Goal: Task Accomplishment & Management: Use online tool/utility

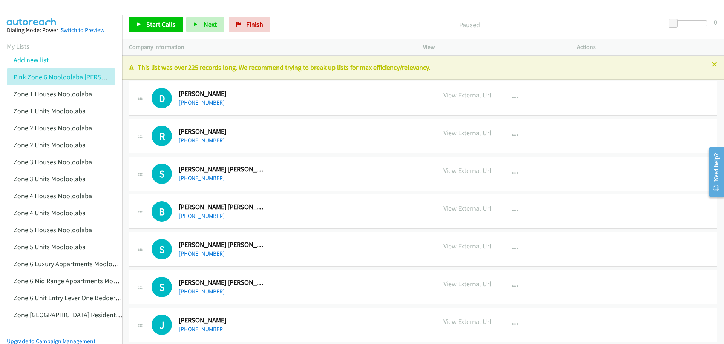
click at [33, 60] on link "Add new list" at bounding box center [31, 59] width 35 height 9
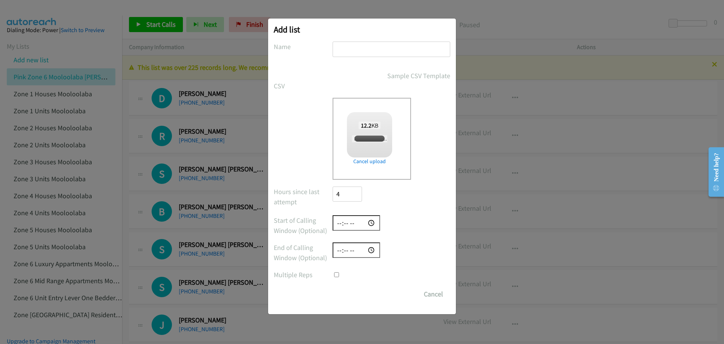
checkbox input "true"
click at [323, 51] on input "text" at bounding box center [392, 48] width 118 height 15
paste input "Pink Zone 6 Mooloolaba Parkyn Pde"
type input "Pink Zone 6 Mooloolaba Parkyn Pde"
click at [323, 293] on input "Save List" at bounding box center [353, 293] width 40 height 15
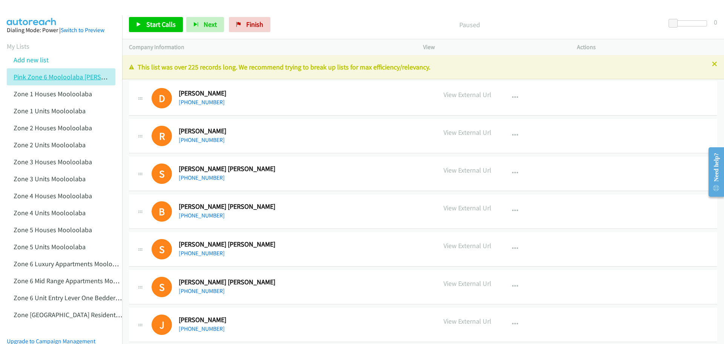
click at [103, 77] on link "Pink Zone 6 Mooloolaba Parkyn Pde" at bounding box center [79, 76] width 131 height 9
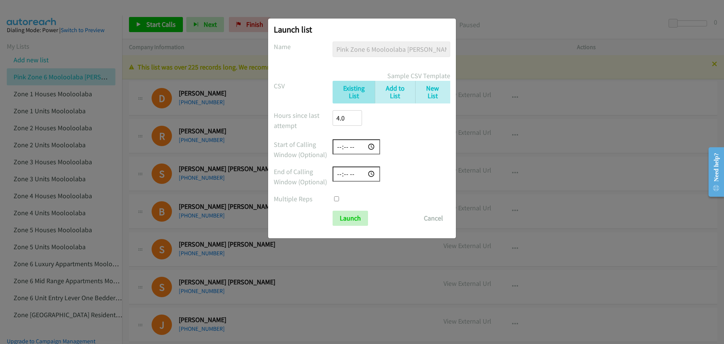
click at [418, 15] on div "Launch list No phone fields were returned for that Report or List View Please u…" at bounding box center [362, 175] width 724 height 337
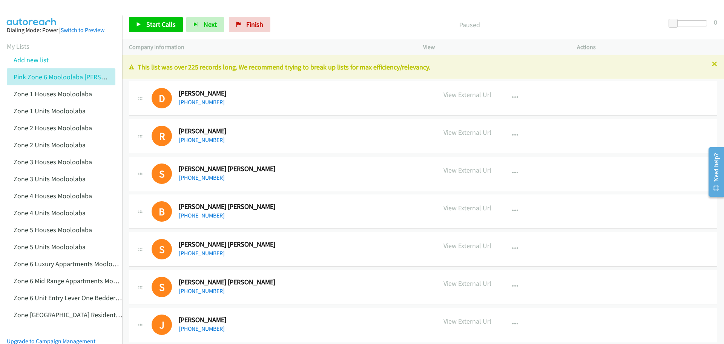
click at [5, 42] on aside "Dialing Mode: Power | Switch to Preview My Lists Add new list Pink Zone 6 Moolo…" at bounding box center [61, 249] width 122 height 469
click at [3, 44] on aside "Dialing Mode: Power | Switch to Preview My Lists Add new list Pink Zone 6 Moolo…" at bounding box center [61, 249] width 122 height 469
click at [29, 44] on section "My Lists Add new list Pink Zone 6 Mooloolaba Parkyn Pde Zone 1 Houses Mooloolab…" at bounding box center [61, 182] width 109 height 282
click at [20, 44] on link "My Lists" at bounding box center [18, 46] width 23 height 9
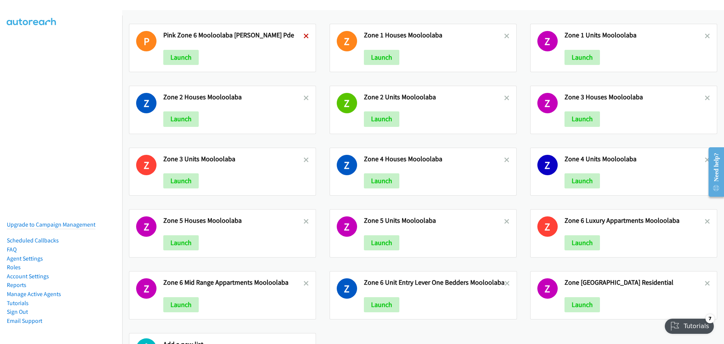
click at [304, 36] on icon at bounding box center [306, 36] width 5 height 5
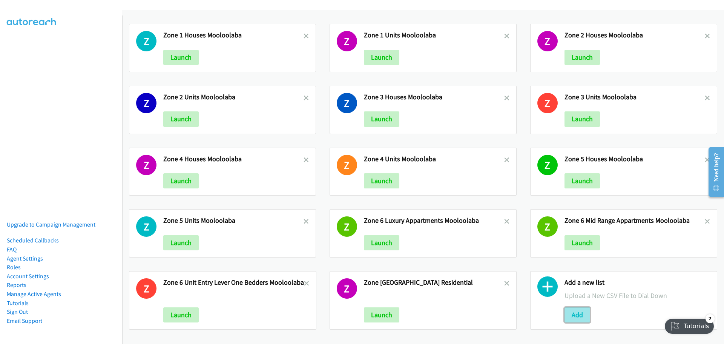
click at [574, 314] on button "Add" at bounding box center [577, 314] width 26 height 15
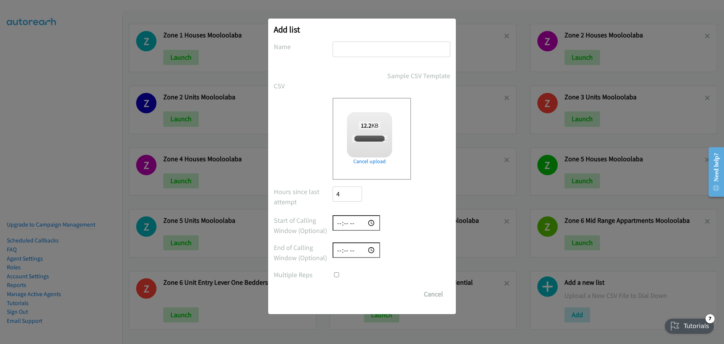
click at [353, 47] on input "text" at bounding box center [392, 48] width 118 height 15
checkbox input "true"
paste input "Zone [GEOGRAPHIC_DATA][PERSON_NAME] Pde"
type input "Zone [GEOGRAPHIC_DATA][PERSON_NAME] Pde"
click at [354, 291] on input "Save List" at bounding box center [353, 293] width 40 height 15
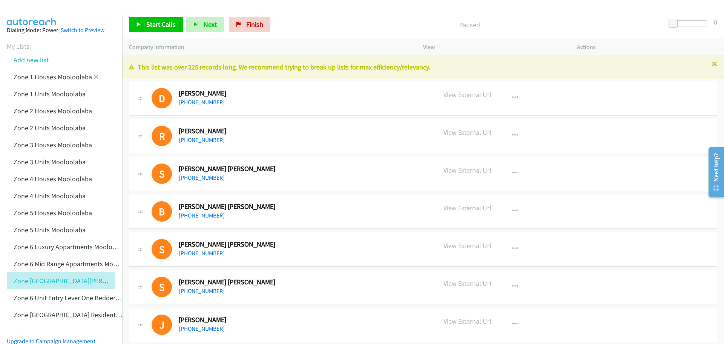
click at [73, 76] on link "Zone 1 Houses Mooloolaba" at bounding box center [53, 76] width 78 height 9
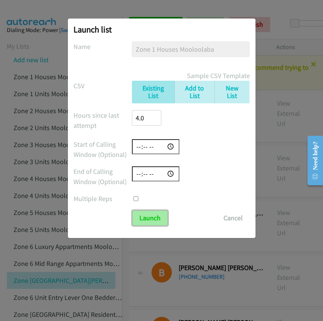
click at [146, 219] on input "Launch" at bounding box center [149, 217] width 35 height 15
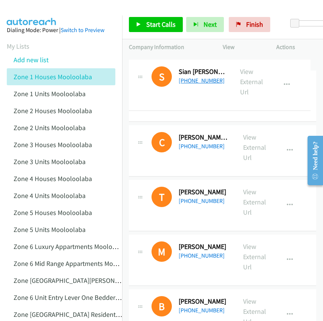
drag, startPoint x: 219, startPoint y: 77, endPoint x: 207, endPoint y: 80, distance: 11.6
drag, startPoint x: 217, startPoint y: 67, endPoint x: 201, endPoint y: 68, distance: 15.9
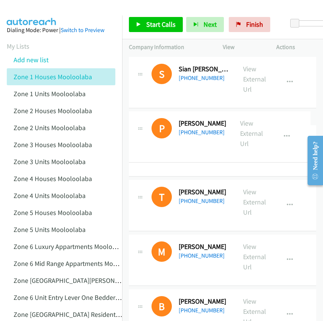
drag, startPoint x: 227, startPoint y: 133, endPoint x: 218, endPoint y: 133, distance: 9.1
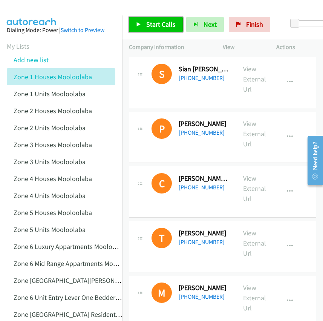
click at [160, 26] on span "Start Calls" at bounding box center [160, 24] width 29 height 9
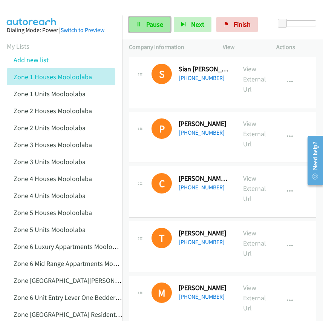
click at [138, 25] on icon at bounding box center [138, 24] width 5 height 5
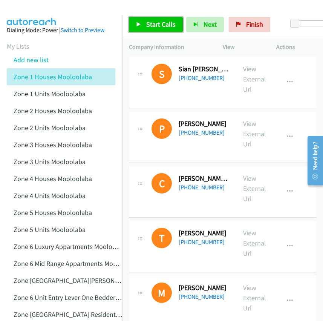
click at [142, 23] on link "Start Calls" at bounding box center [156, 24] width 54 height 15
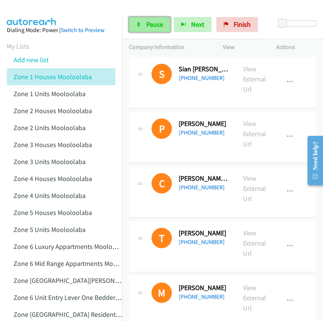
click at [138, 21] on link "Pause" at bounding box center [149, 24] width 41 height 15
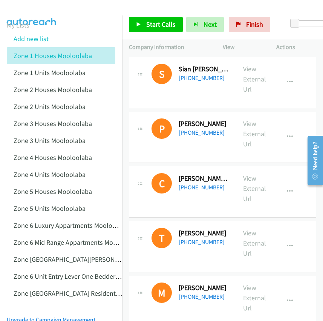
scroll to position [19, 0]
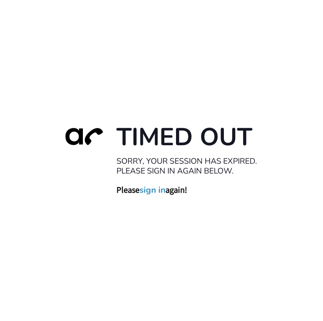
click at [154, 189] on link "sign in" at bounding box center [153, 189] width 26 height 11
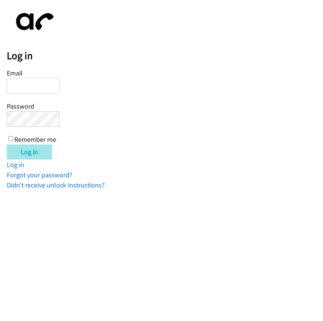
type input "[EMAIL_ADDRESS][DOMAIN_NAME]"
click at [26, 151] on input "Log in" at bounding box center [29, 151] width 45 height 15
type input "[EMAIL_ADDRESS][DOMAIN_NAME]"
click at [25, 149] on input "Log in" at bounding box center [29, 151] width 45 height 15
type input "[EMAIL_ADDRESS][DOMAIN_NAME]"
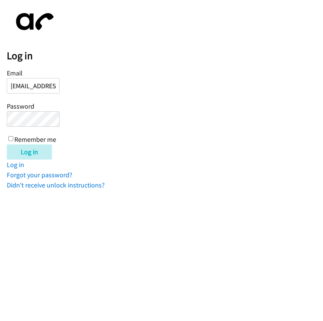
click at [95, 9] on div "Log in Email [EMAIL_ADDRESS][DOMAIN_NAME] Password Remember me Log in Log in Fo…" at bounding box center [165, 98] width 316 height 183
click at [28, 152] on input "Log in" at bounding box center [29, 151] width 45 height 15
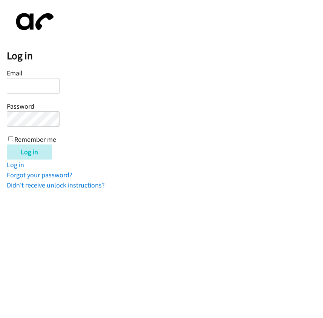
type input "info@mitchsemple.com"
click at [11, 139] on input "Remember me" at bounding box center [10, 138] width 5 height 5
checkbox input "true"
click at [13, 162] on link "Log in" at bounding box center [15, 164] width 17 height 9
type input "[EMAIL_ADDRESS][DOMAIN_NAME]"
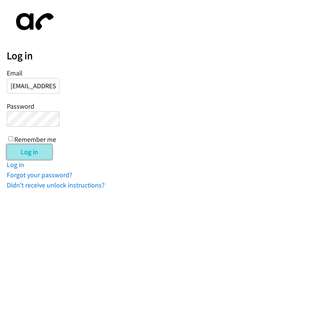
click at [29, 157] on input "Log in" at bounding box center [29, 151] width 45 height 15
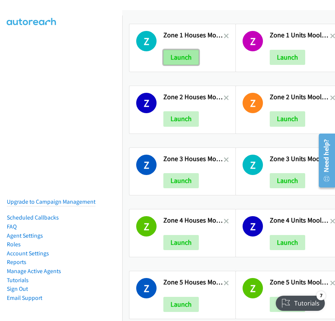
click at [178, 60] on button "Launch" at bounding box center [180, 57] width 35 height 15
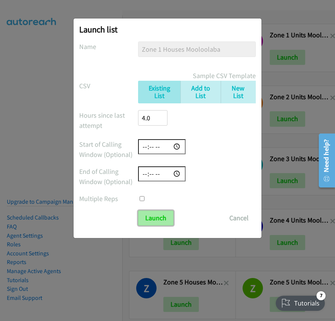
click at [157, 216] on input "Launch" at bounding box center [155, 217] width 35 height 15
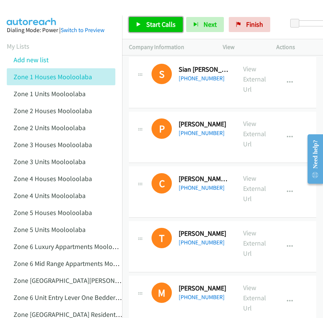
click at [161, 26] on span "Start Calls" at bounding box center [160, 24] width 29 height 9
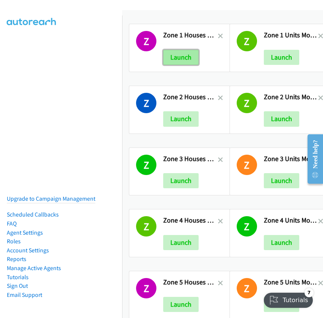
click at [180, 60] on button "Launch" at bounding box center [180, 57] width 35 height 15
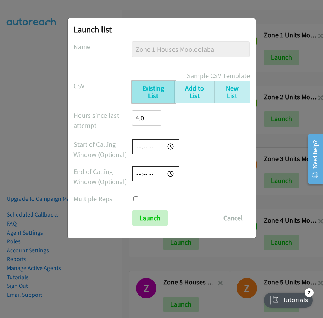
click at [163, 88] on link "Existing List" at bounding box center [153, 92] width 42 height 23
click at [150, 218] on input "Launch" at bounding box center [149, 217] width 35 height 15
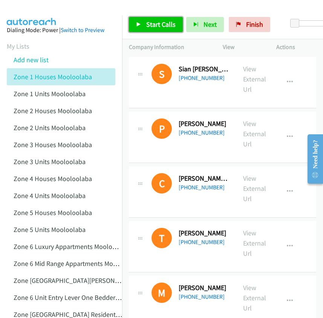
click at [146, 21] on span "Start Calls" at bounding box center [160, 24] width 29 height 9
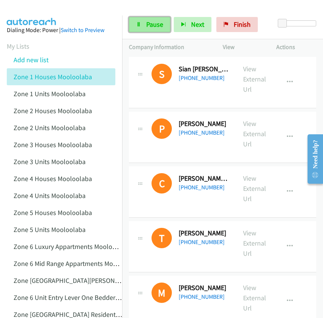
click at [138, 22] on icon at bounding box center [138, 24] width 5 height 5
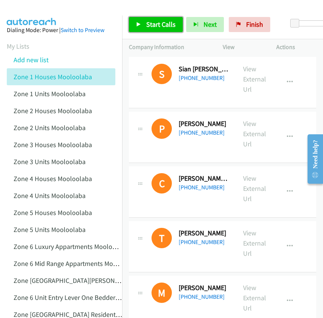
click at [154, 26] on span "Start Calls" at bounding box center [160, 24] width 29 height 9
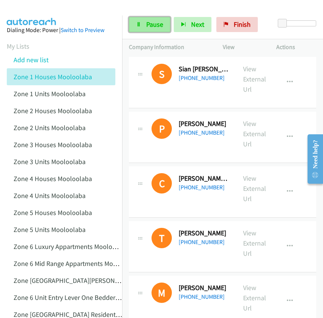
click at [137, 25] on icon at bounding box center [138, 24] width 5 height 5
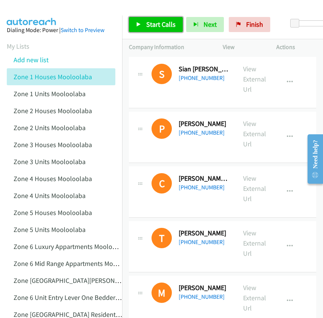
click at [140, 25] on icon at bounding box center [138, 24] width 5 height 5
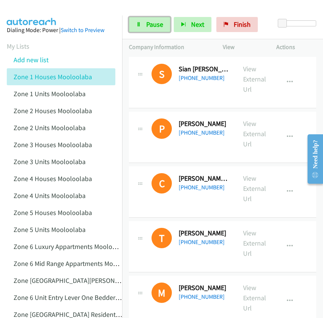
click at [140, 25] on icon at bounding box center [138, 24] width 5 height 5
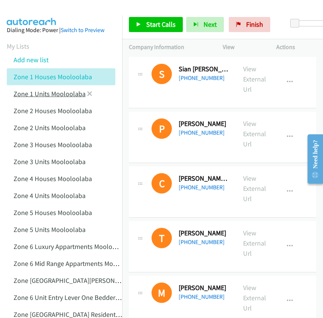
drag, startPoint x: 0, startPoint y: 217, endPoint x: 61, endPoint y: 92, distance: 138.8
click at [61, 92] on link "Zone 1 Units Mooloolaba" at bounding box center [50, 93] width 72 height 9
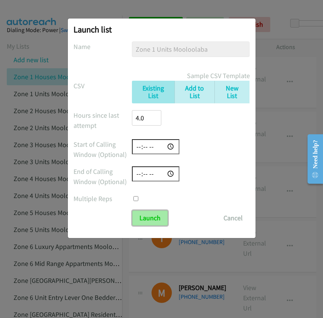
click at [148, 218] on input "Launch" at bounding box center [149, 217] width 35 height 15
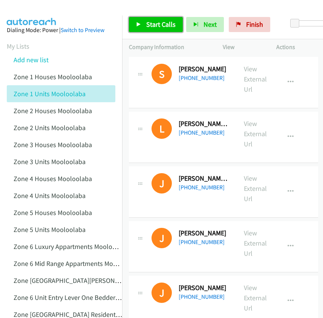
click at [155, 24] on span "Start Calls" at bounding box center [160, 24] width 29 height 9
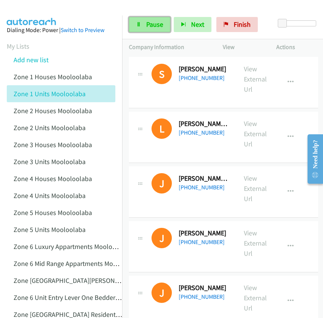
click at [151, 24] on span "Pause" at bounding box center [154, 24] width 17 height 9
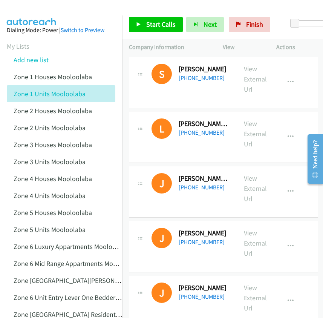
click at [316, 164] on div "Need help?" at bounding box center [315, 154] width 10 height 29
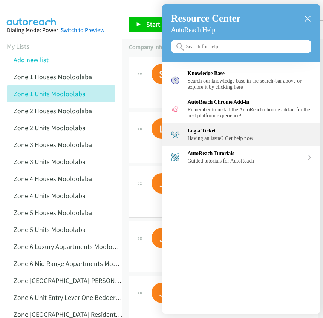
click at [221, 141] on div "Having an issue? Get help now" at bounding box center [250, 138] width 124 height 6
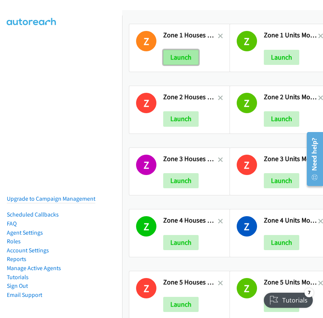
click at [181, 59] on button "Launch" at bounding box center [180, 57] width 35 height 15
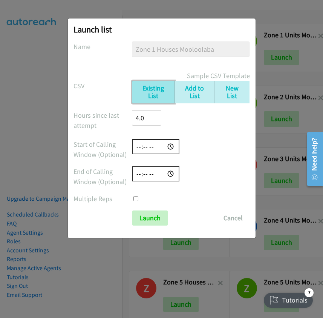
click at [150, 84] on link "Existing List" at bounding box center [153, 92] width 42 height 23
click at [148, 215] on input "Launch" at bounding box center [149, 217] width 35 height 15
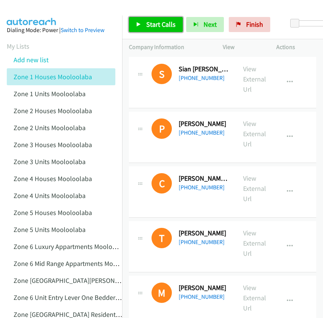
click at [161, 22] on span "Start Calls" at bounding box center [160, 24] width 29 height 9
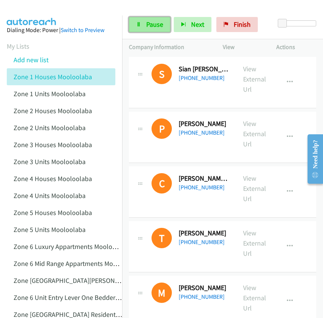
click at [141, 26] on icon at bounding box center [138, 24] width 5 height 5
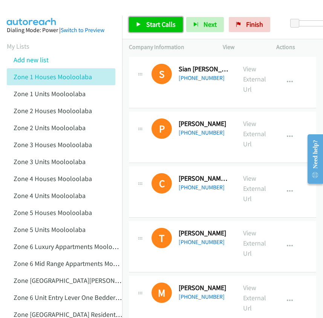
click at [153, 26] on span "Start Calls" at bounding box center [160, 24] width 29 height 9
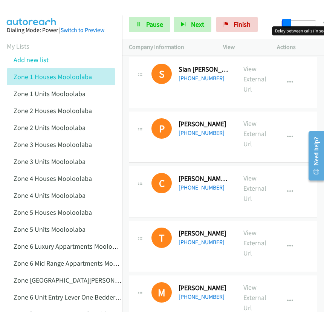
drag, startPoint x: 281, startPoint y: 21, endPoint x: 285, endPoint y: 22, distance: 4.2
click at [285, 22] on span at bounding box center [286, 23] width 9 height 9
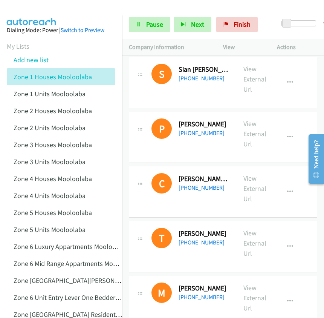
click at [273, 25] on div "Completed All Calls" at bounding box center [268, 24] width 14 height 15
click at [154, 26] on span "Pause" at bounding box center [154, 24] width 17 height 9
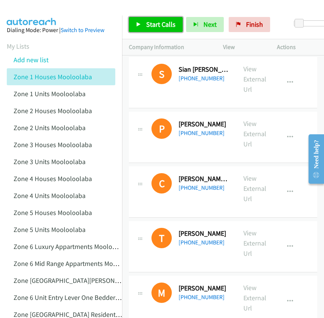
click at [150, 24] on span "Start Calls" at bounding box center [160, 24] width 29 height 9
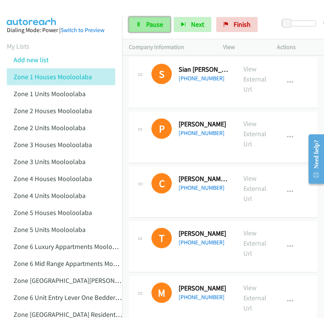
click at [147, 25] on span "Pause" at bounding box center [154, 24] width 17 height 9
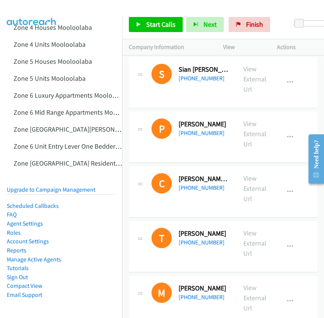
scroll to position [153, 0]
click at [25, 293] on link "Email Support" at bounding box center [24, 294] width 35 height 7
click at [30, 221] on link "Agent Settings" at bounding box center [25, 223] width 36 height 7
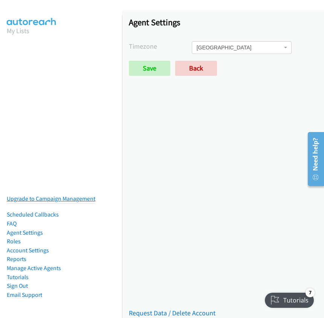
click at [72, 195] on link "Upgrade to Campaign Management" at bounding box center [51, 198] width 89 height 7
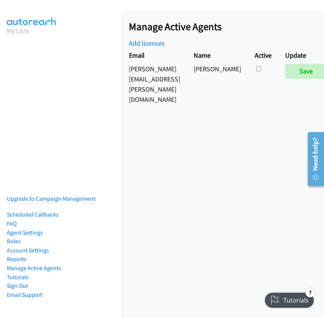
click at [279, 66] on td at bounding box center [263, 84] width 31 height 44
click at [261, 69] on input "checkbox" at bounding box center [258, 68] width 5 height 5
checkbox input "false"
click at [237, 121] on div "Manage Active Agents Add licenses Email Name Active Update [PERSON_NAME][EMAIL_…" at bounding box center [223, 164] width 202 height 308
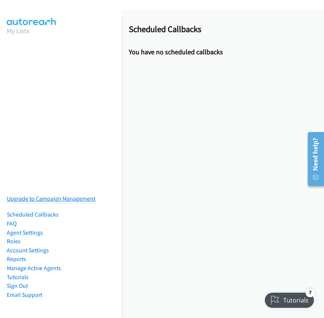
click at [65, 195] on link "Upgrade to Campaign Management" at bounding box center [51, 198] width 89 height 7
